Goal: Task Accomplishment & Management: Manage account settings

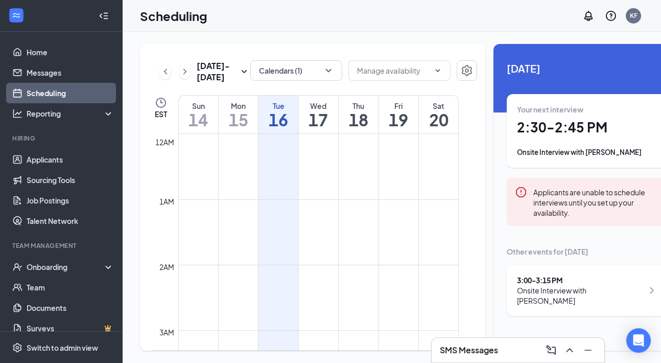
scroll to position [502, 0]
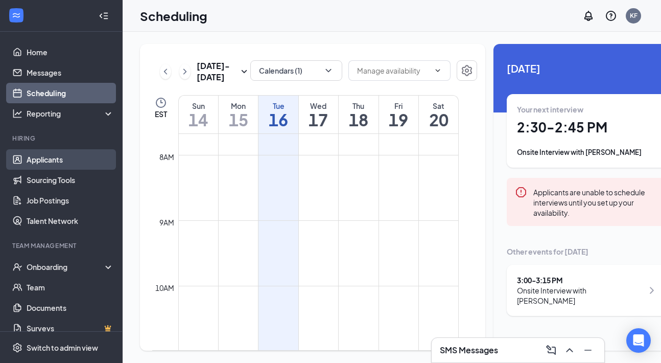
click at [72, 163] on link "Applicants" at bounding box center [70, 159] width 87 height 20
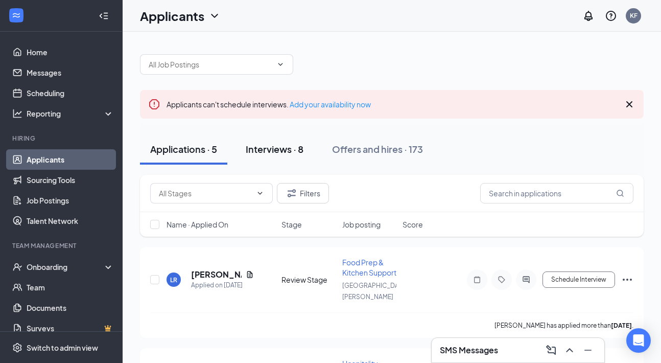
click at [285, 151] on div "Interviews · 8" at bounding box center [275, 149] width 58 height 13
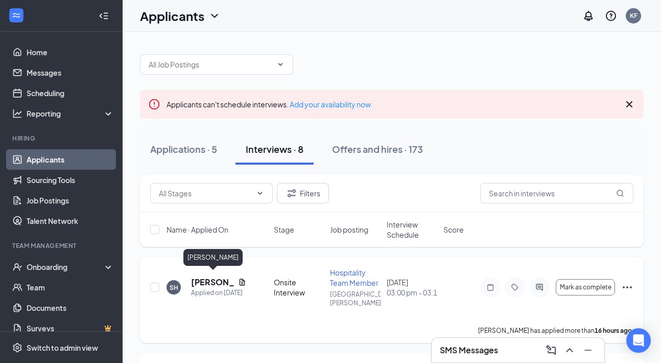
click at [203, 276] on h5 "[PERSON_NAME]" at bounding box center [212, 281] width 43 height 11
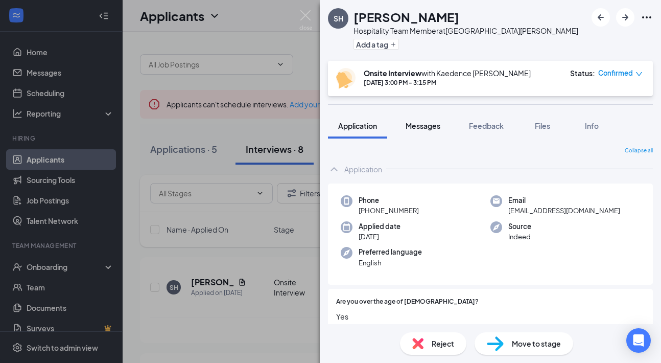
click at [427, 126] on span "Messages" at bounding box center [423, 125] width 35 height 9
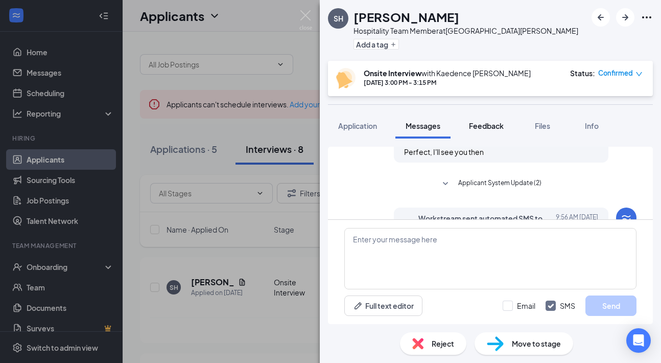
scroll to position [470, 0]
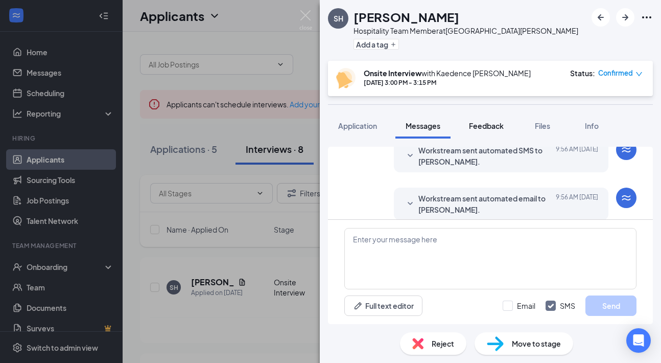
click at [493, 127] on span "Feedback" at bounding box center [486, 125] width 35 height 9
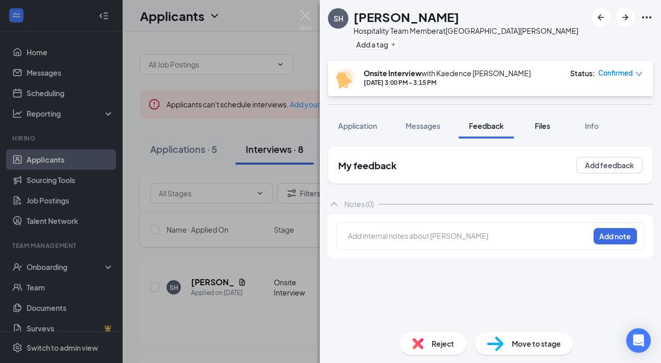
click at [549, 129] on span "Files" at bounding box center [542, 125] width 15 height 9
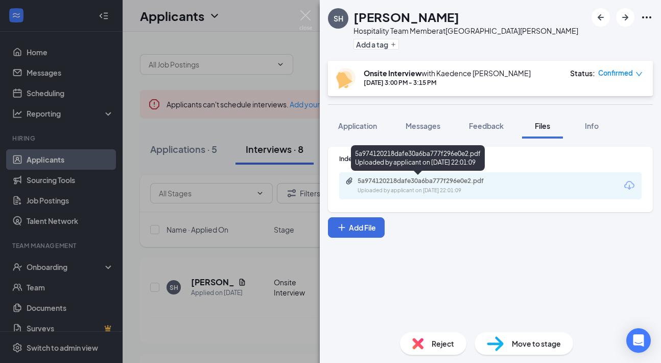
click at [385, 177] on div "5a974120218dafe30a6ba777f296e0e2.pdf" at bounding box center [429, 181] width 143 height 8
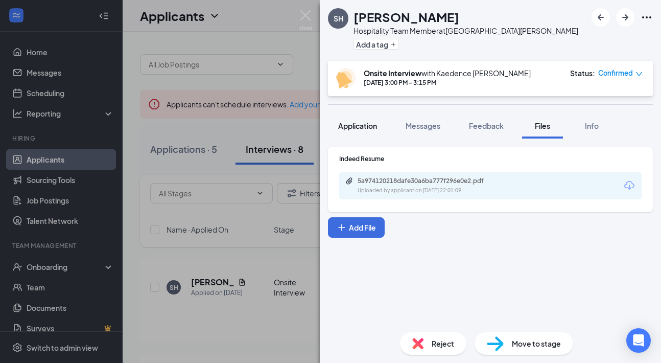
click at [371, 126] on span "Application" at bounding box center [357, 125] width 39 height 9
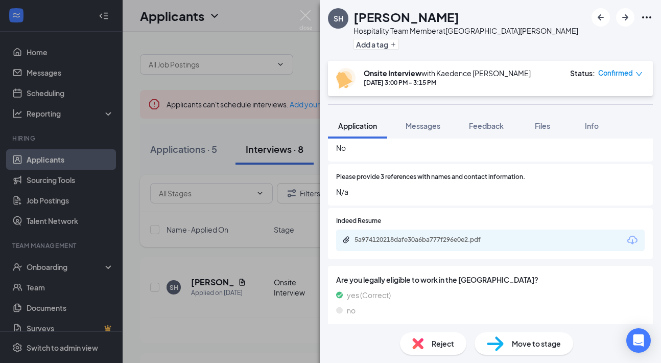
scroll to position [650, 0]
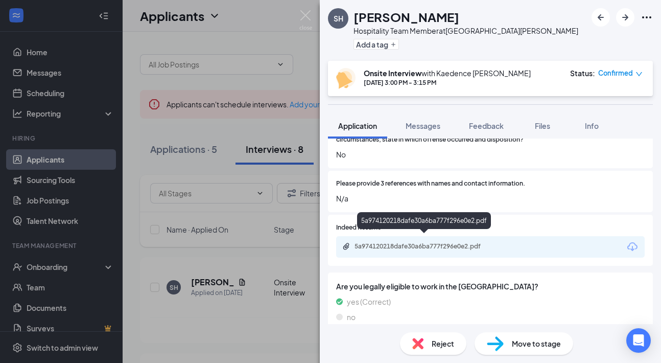
click at [432, 243] on div "5a974120218dafe30a6ba777f296e0e2.pdf" at bounding box center [426, 246] width 143 height 8
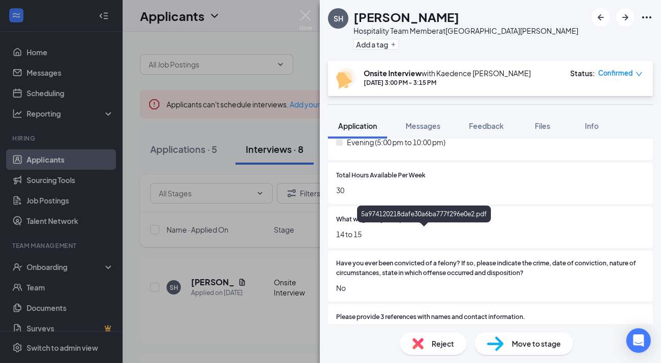
scroll to position [506, 0]
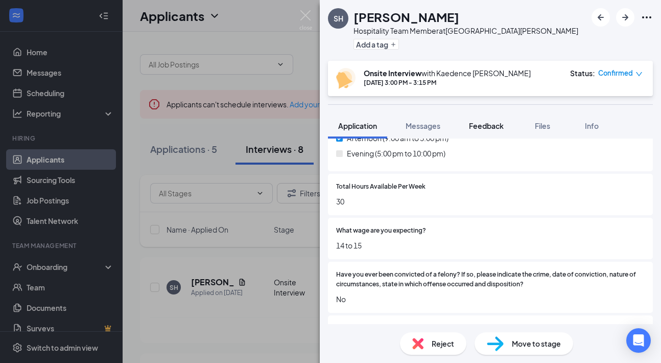
click at [501, 121] on div "Feedback" at bounding box center [486, 126] width 35 height 10
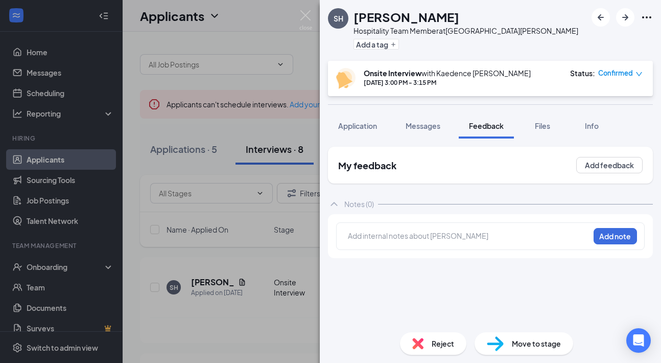
click at [399, 246] on div "Add internal notes about Stephen Hageter Add note" at bounding box center [490, 236] width 309 height 28
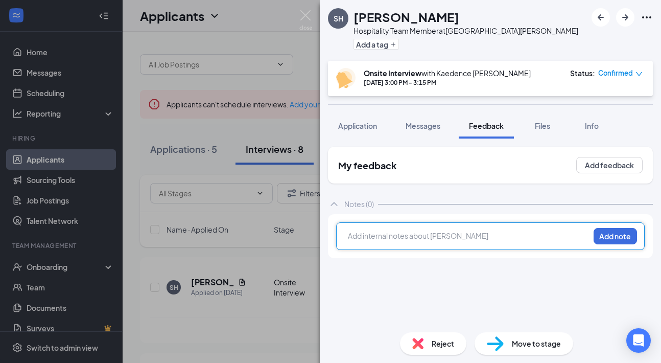
click at [399, 241] on div at bounding box center [468, 235] width 241 height 11
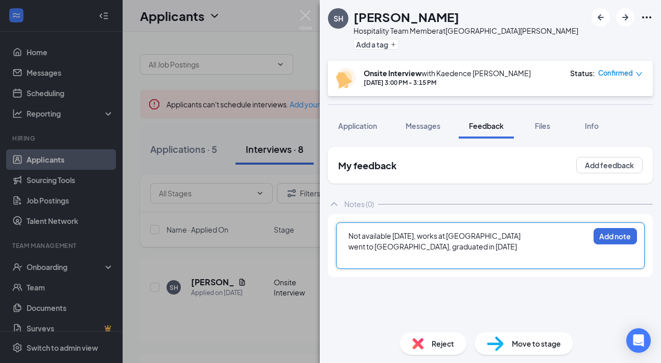
click at [351, 250] on span "went to st c, graduated in 2017" at bounding box center [432, 246] width 169 height 9
click at [373, 257] on div at bounding box center [468, 257] width 241 height 11
click at [351, 256] on span "works at sheetz right now" at bounding box center [407, 256] width 119 height 9
click at [364, 272] on div at bounding box center [468, 268] width 241 height 11
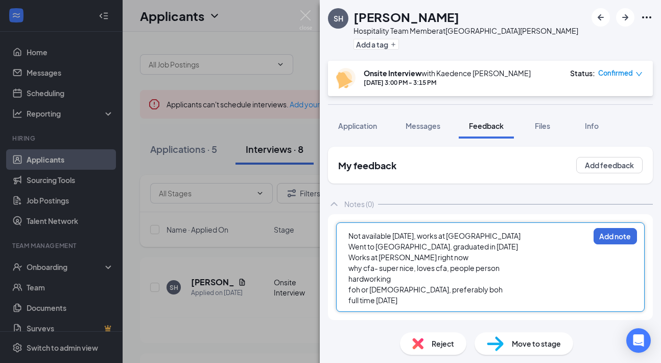
click at [374, 300] on span "full time wednesday" at bounding box center [372, 299] width 49 height 9
click at [430, 297] on div "full time, wednesday" at bounding box center [468, 300] width 241 height 11
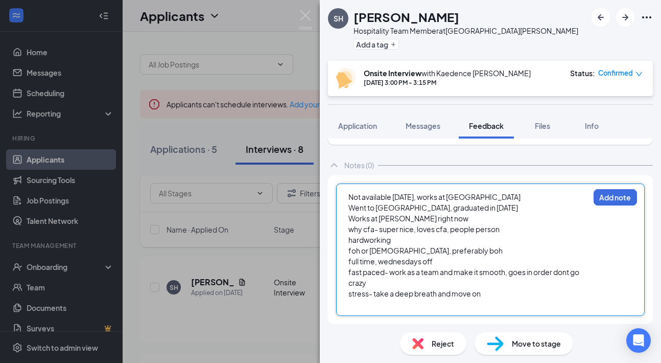
scroll to position [39, 0]
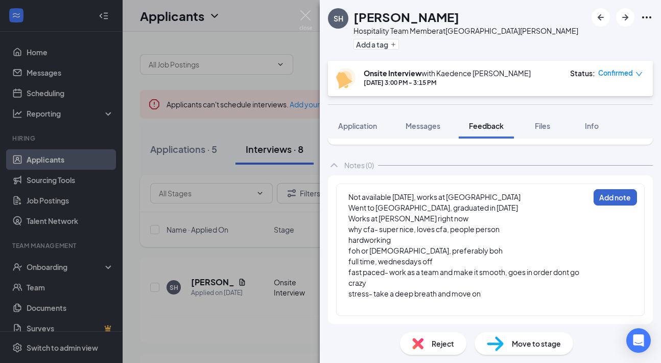
click at [625, 197] on button "Add note" at bounding box center [615, 197] width 43 height 16
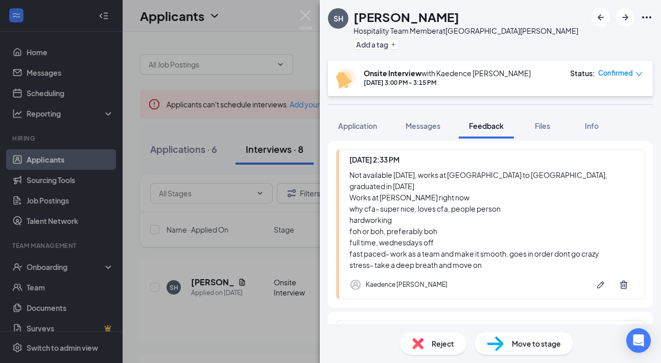
scroll to position [64, 0]
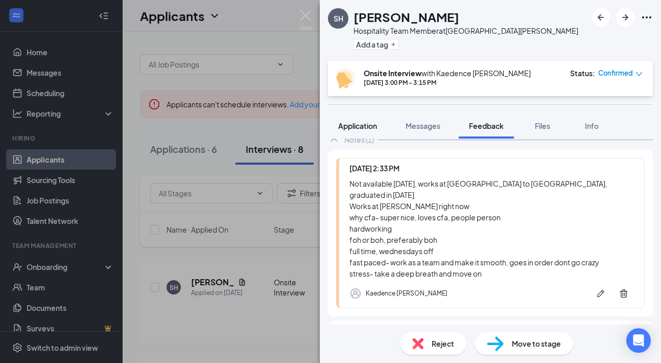
click at [365, 128] on span "Application" at bounding box center [357, 125] width 39 height 9
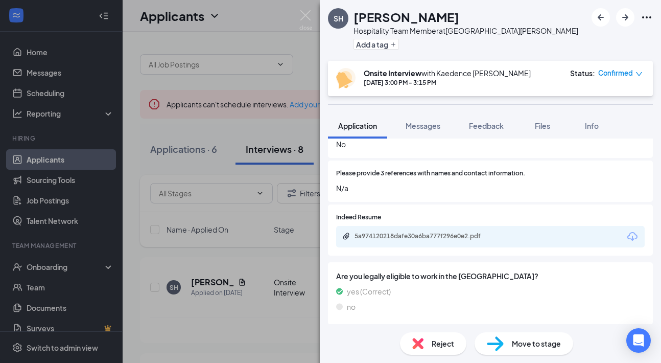
scroll to position [657, 0]
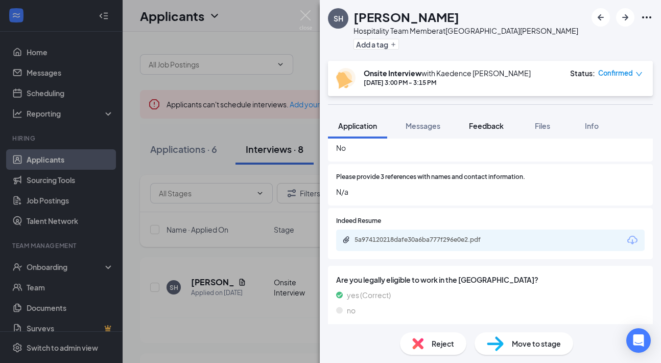
click at [489, 131] on button "Feedback" at bounding box center [486, 126] width 55 height 26
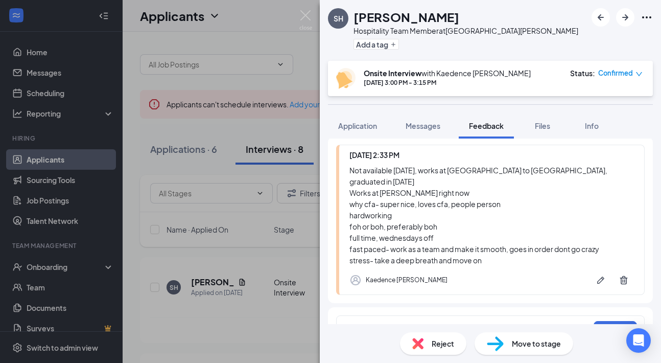
scroll to position [75, 0]
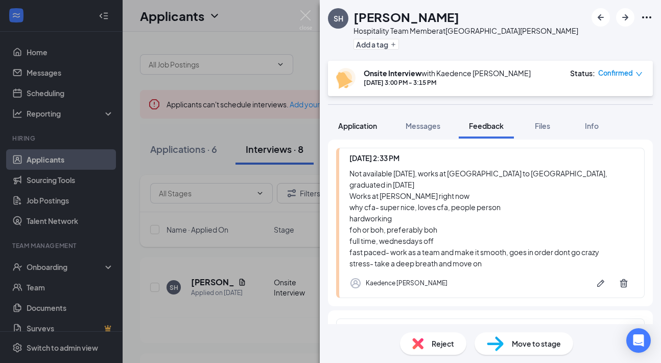
click at [365, 127] on span "Application" at bounding box center [357, 125] width 39 height 9
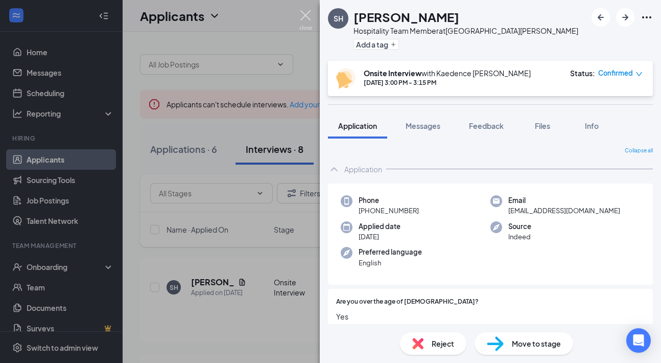
click at [301, 13] on img at bounding box center [305, 20] width 13 height 20
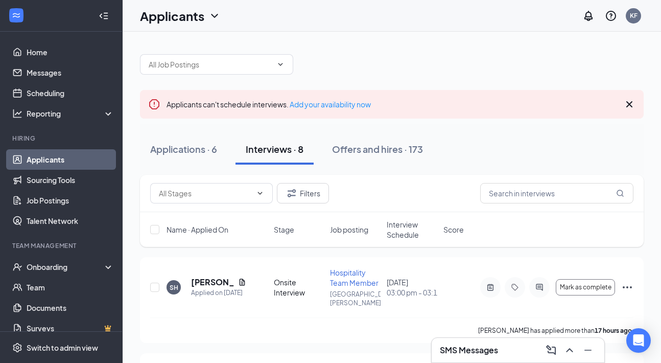
click at [628, 107] on icon "Cross" at bounding box center [629, 104] width 12 height 12
